Goal: Information Seeking & Learning: Find specific page/section

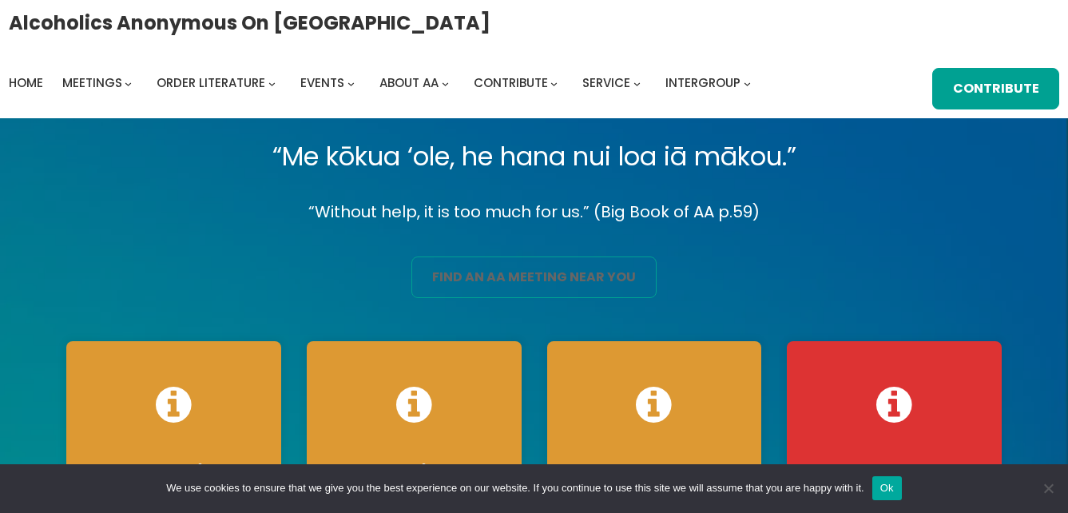
click at [526, 277] on link "find an aa meeting near you" at bounding box center [533, 277] width 244 height 42
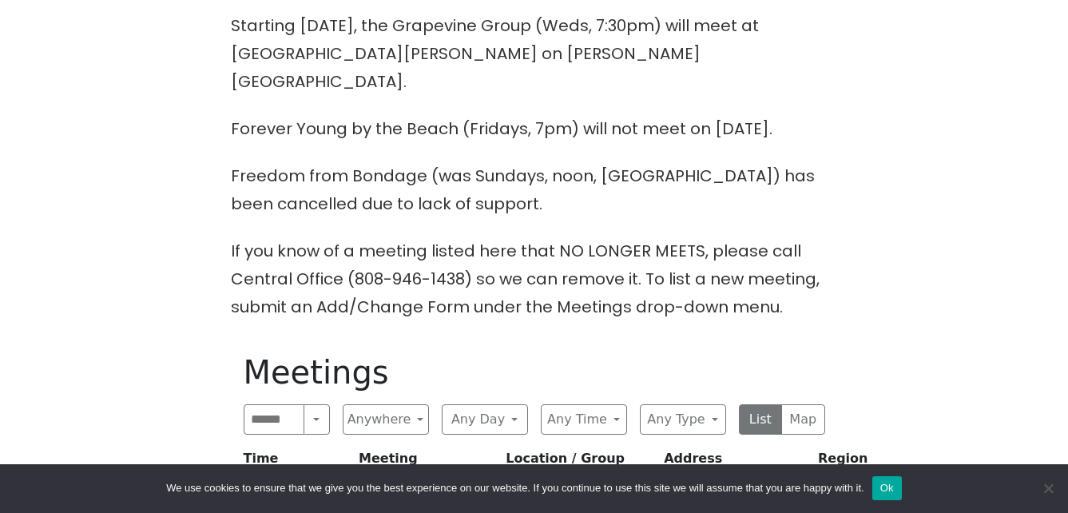
scroll to position [559, 0]
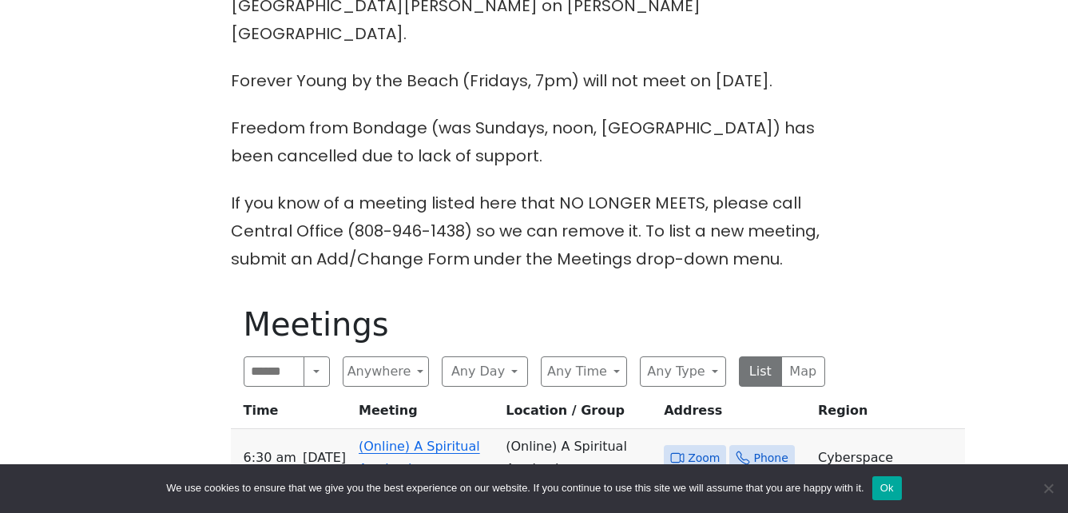
click at [426, 438] on link "(Online) A Spiritual Awakening" at bounding box center [419, 457] width 121 height 38
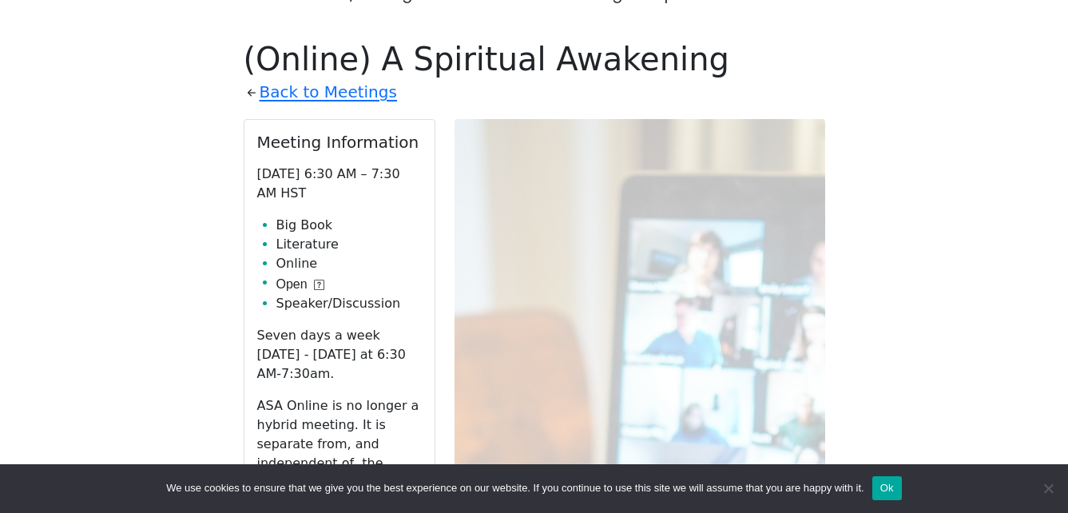
click at [372, 505] on link "Zoom" at bounding box center [339, 520] width 165 height 30
